Goal: Find specific page/section: Find specific page/section

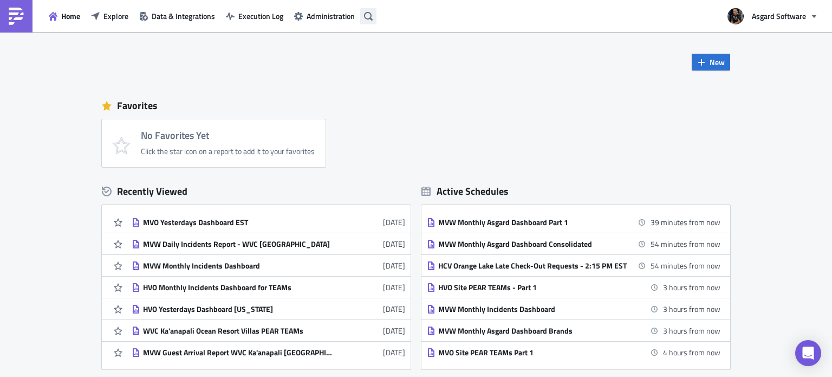
click at [368, 21] on button "button" at bounding box center [368, 16] width 16 height 16
click at [525, 60] on body "Home Explore Data & Integrations Execution Log Administration Asgard Software N…" at bounding box center [416, 189] width 832 height 378
click at [525, 60] on div "New Favorites No Favorites Yet Click the star icon on a report to add it to you…" at bounding box center [416, 200] width 650 height 337
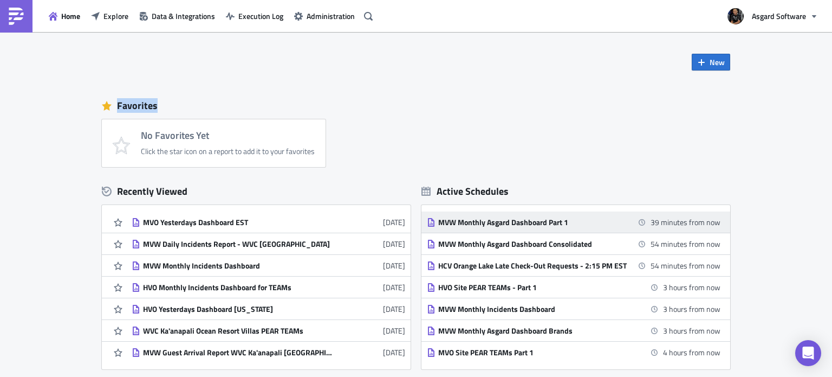
click at [504, 219] on div "MVW Monthly Asgard Dashboard Part 1" at bounding box center [533, 222] width 190 height 10
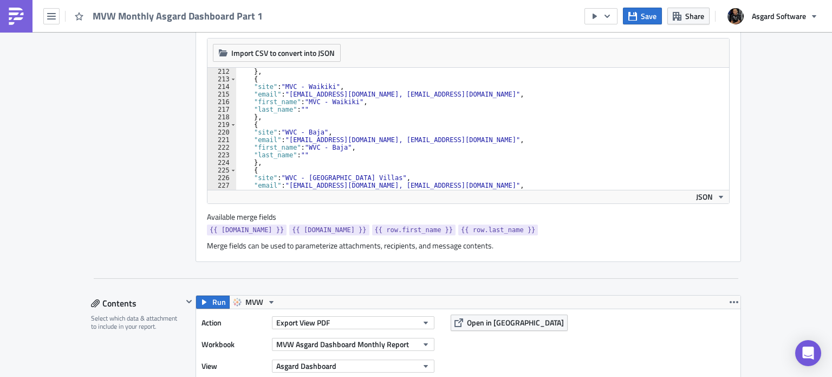
scroll to position [1601, 0]
type textarea ""last_name": """
click at [529, 111] on div "} , { "site" : "MVC - Waikiki" , "email" : "[EMAIL_ADDRESS][DOMAIN_NAME], [EMAI…" at bounding box center [526, 131] width 580 height 129
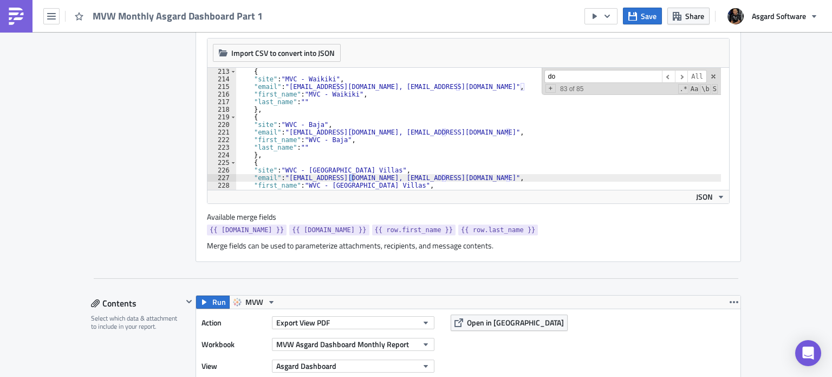
scroll to position [1608, 0]
type input "[MEDICAL_DATA]"
click at [138, 87] on div "Report Personalization Define a list of parameters to iterate over. One report …" at bounding box center [143, 103] width 105 height 315
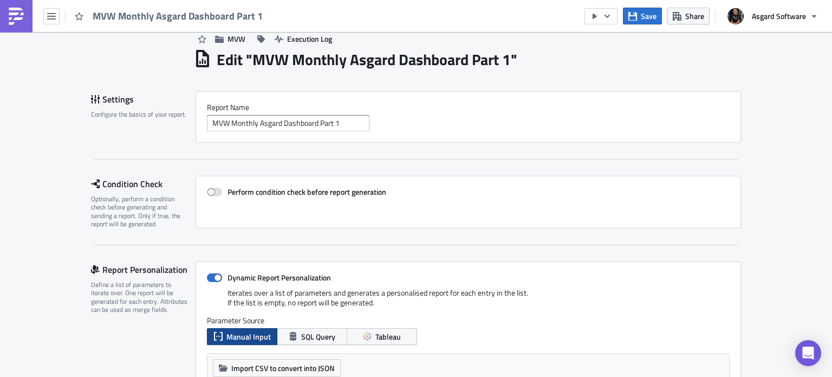
scroll to position [0, 0]
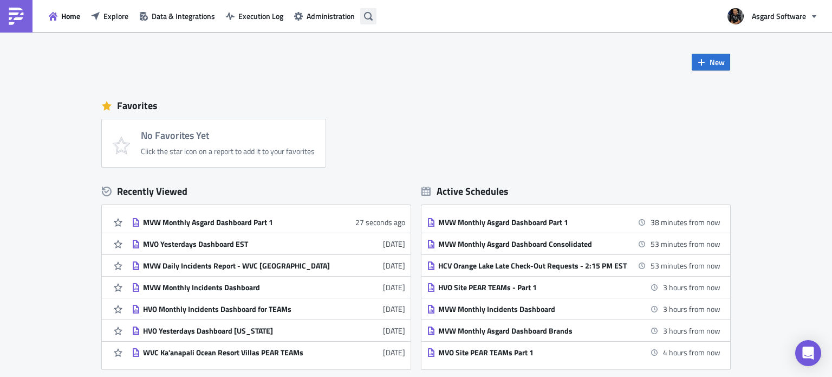
click at [371, 17] on icon "button" at bounding box center [368, 15] width 9 height 9
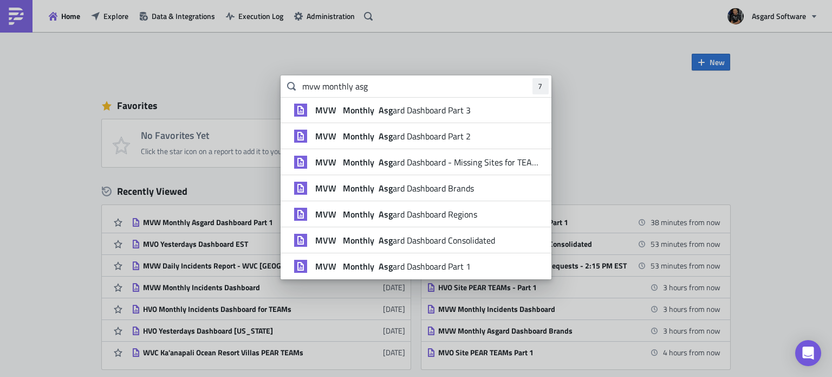
type input "mvw monthly asg"
click at [424, 142] on li "MVW Monthly Asg ard Dashboard Part 2" at bounding box center [416, 136] width 271 height 26
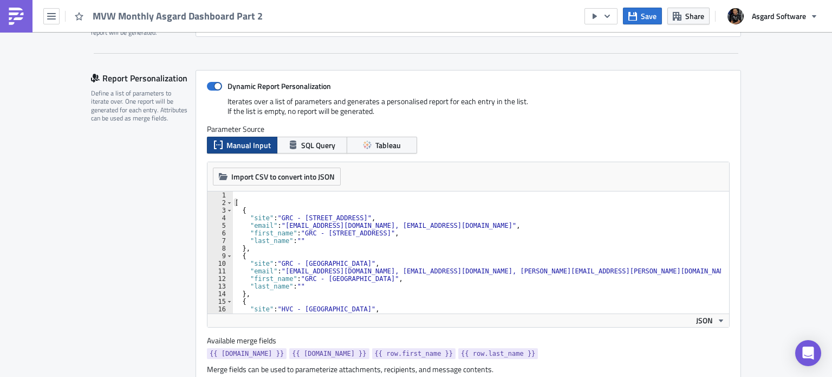
scroll to position [244, 0]
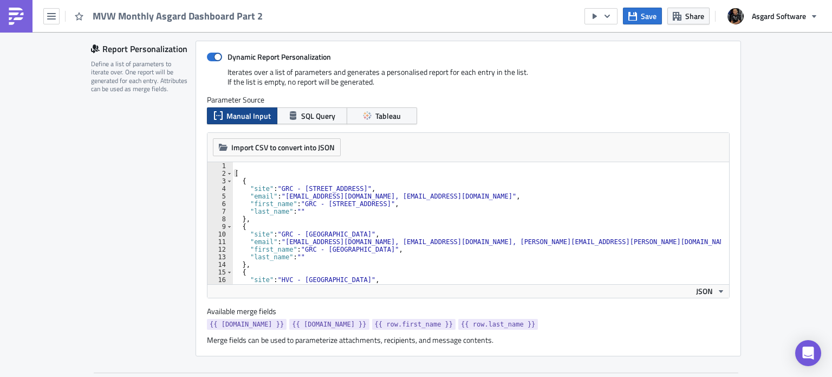
type textarea ""last_name": """
click at [364, 213] on div "[ { "site" : "GRC - [STREET_ADDRESS]" , "email" : "[EMAIL_ADDRESS][DOMAIN_NAME]…" at bounding box center [577, 226] width 691 height 129
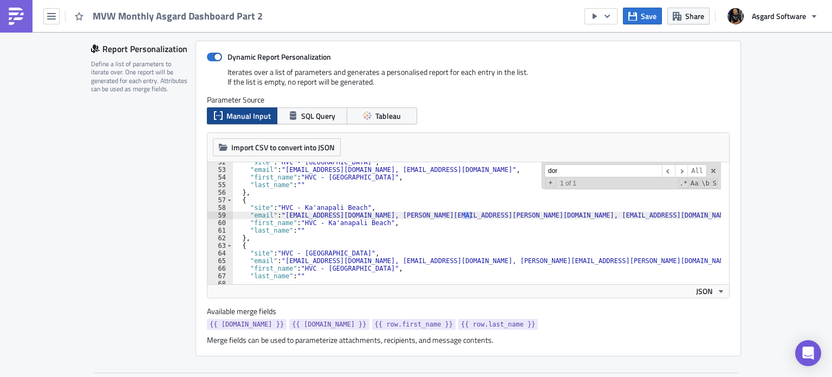
scroll to position [390, 0]
type input "[MEDICAL_DATA]"
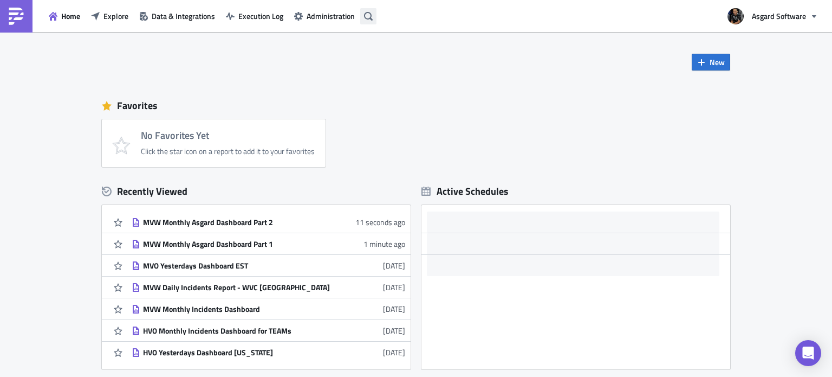
click at [368, 18] on icon "button" at bounding box center [368, 15] width 9 height 9
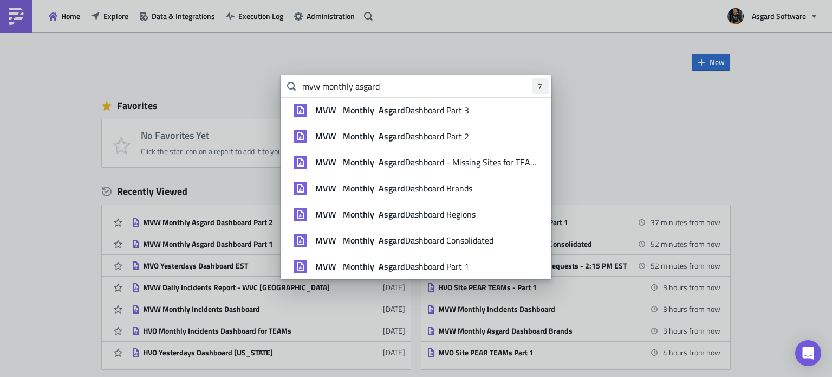
type input "mvw monthly asgard"
click at [388, 119] on li "MVW Monthly Asgard Dashboard Part 3" at bounding box center [416, 110] width 271 height 26
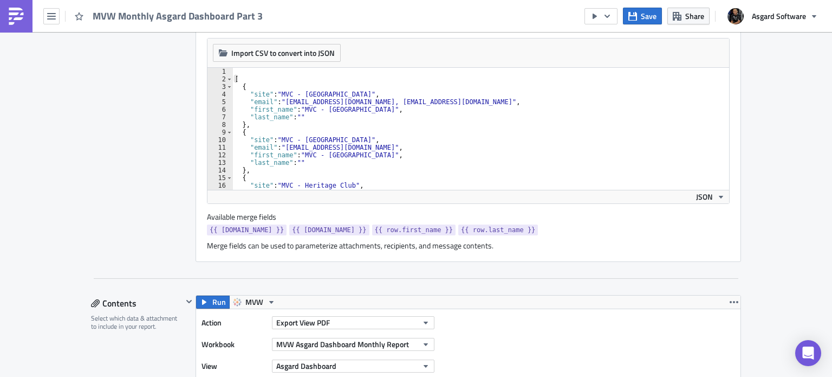
scroll to position [340, 0]
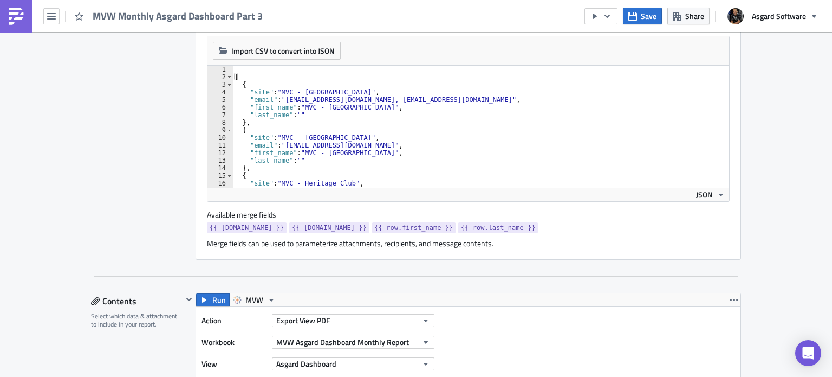
type textarea ""site": "MVC - Harbour Point","
click at [445, 135] on div "[ { "site" : "MVC - Harbour Lake" , "email" : "mvoteamsdistribution@asgardsoftw…" at bounding box center [506, 130] width 548 height 129
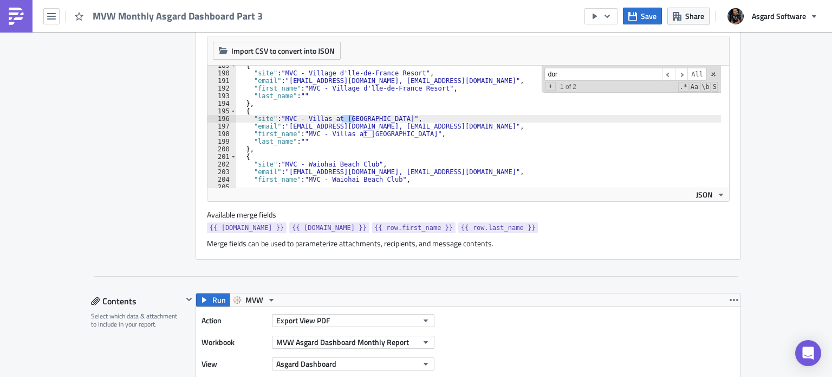
scroll to position [1430, 0]
type input "[PERSON_NAME]"
type textarea ""email": "mvoteamsdistribution@asgardsoftware.com, mvcvadman@vacationclub.com","
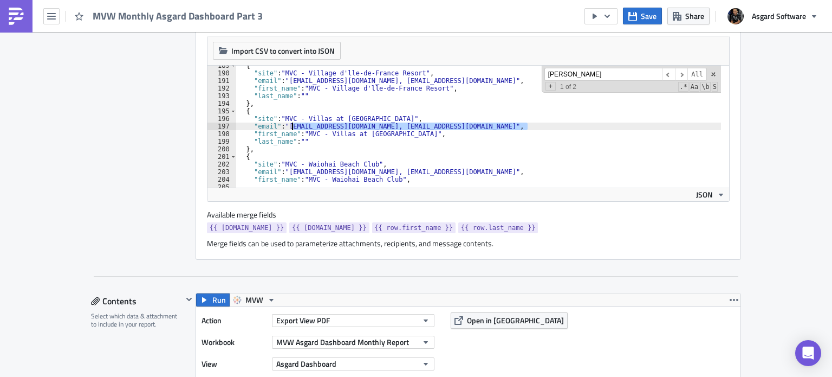
drag, startPoint x: 523, startPoint y: 128, endPoint x: 286, endPoint y: 129, distance: 237.3
click at [286, 129] on div "{ "site" : "MVC - Village d'lle-de-France Resort" , "email" : "mvoteamsdistribu…" at bounding box center [510, 126] width 548 height 129
click at [286, 129] on div "{ "site" : "MVC - Village d'lle-de-France Resort" , "email" : "mvoteamsdistribu…" at bounding box center [478, 127] width 485 height 122
drag, startPoint x: 284, startPoint y: 127, endPoint x: 525, endPoint y: 126, distance: 240.1
click at [525, 126] on div "{ "site" : "MVC - Village d'lle-de-France Resort" , "email" : "mvoteamsdistribu…" at bounding box center [510, 126] width 548 height 129
